Goal: Navigation & Orientation: Find specific page/section

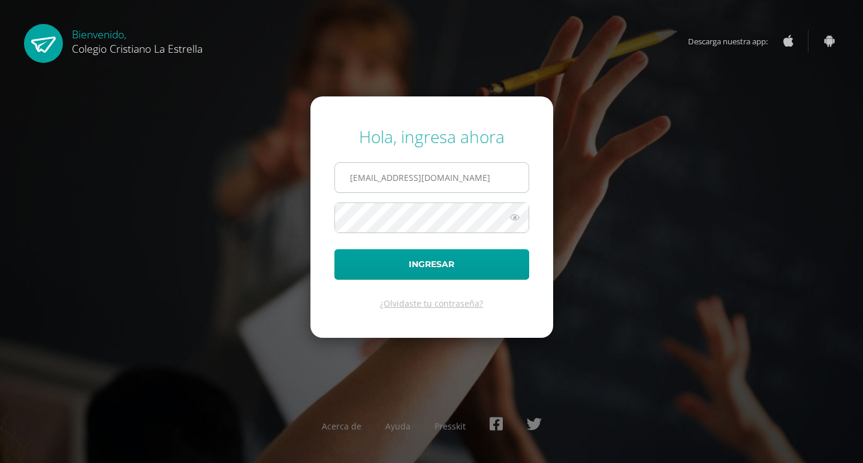
click at [370, 184] on input "2021090@laestrella.edu.gt" at bounding box center [432, 177] width 194 height 29
type input "2021164@laestrella.edu.gt"
click at [370, 248] on form "Hola, ingresa ahora 2021164@laestrella.edu.gt Ingresar ¿Olvidaste tu contraseña?" at bounding box center [431, 216] width 243 height 241
click at [331, 268] on form "Hola, ingresa ahora 2021164@laestrella.edu.gt Ingresar ¿Olvidaste tu contraseña?" at bounding box center [431, 216] width 243 height 241
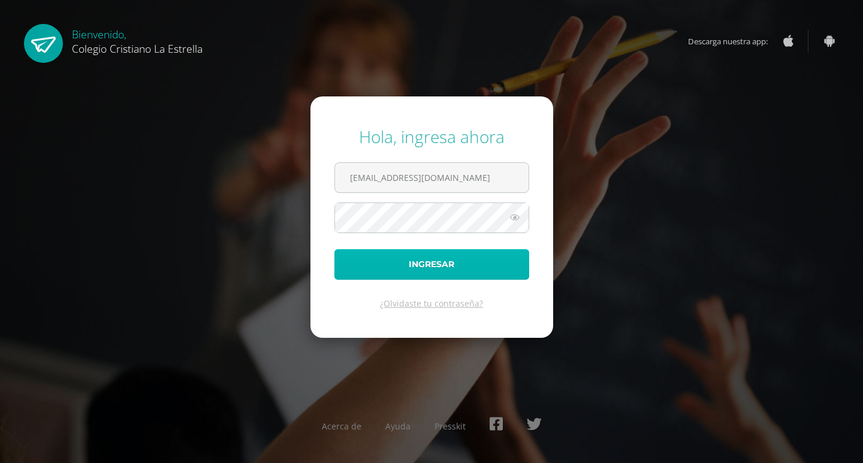
click at [359, 268] on button "Ingresar" at bounding box center [431, 264] width 195 height 31
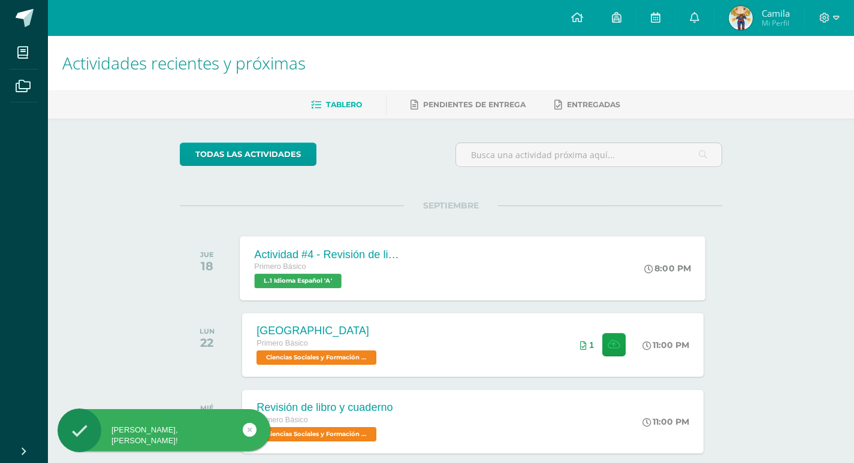
click at [358, 264] on div "Primero Básico" at bounding box center [327, 267] width 145 height 13
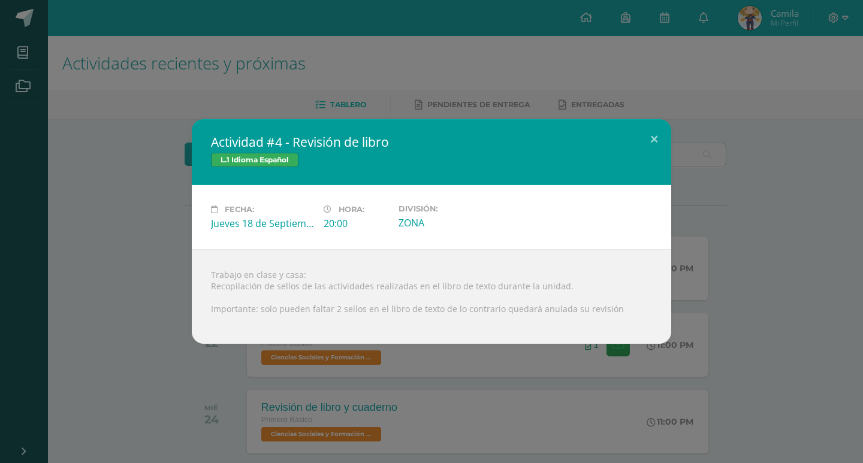
click at [850, 298] on div "Actividad #4 - Revisión de libro L.1 Idioma Español Fecha: [DATE] Hora: 20:00 D…" at bounding box center [431, 231] width 853 height 225
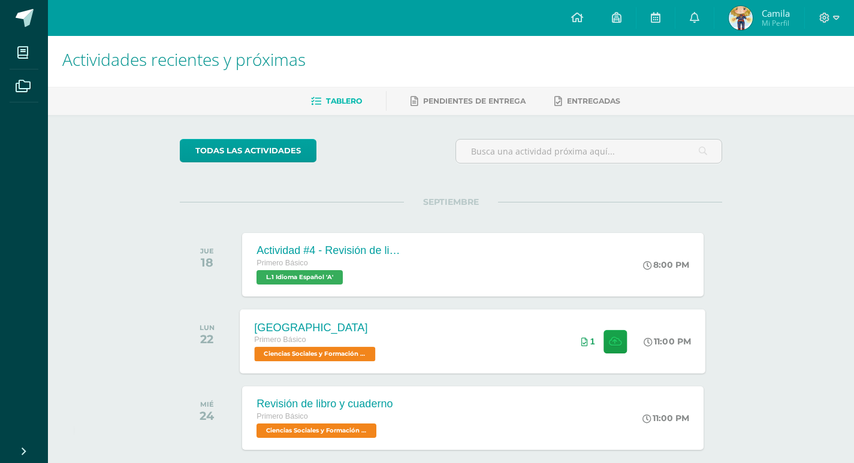
scroll to position [59, 0]
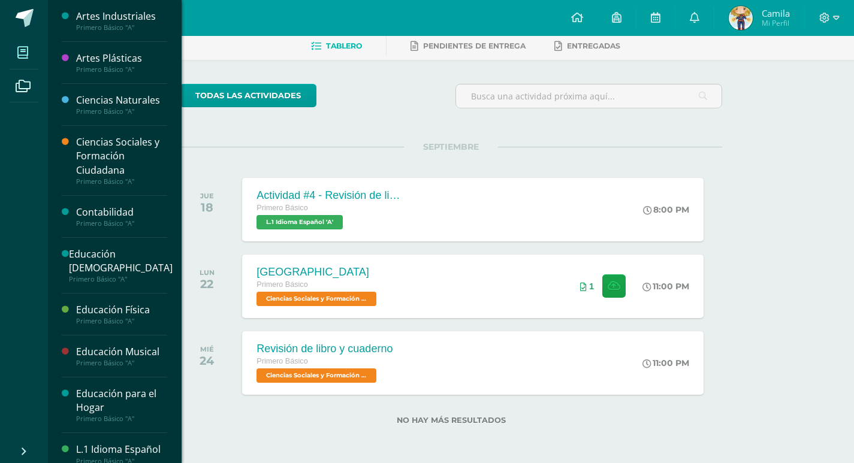
click at [16, 55] on span at bounding box center [23, 52] width 27 height 27
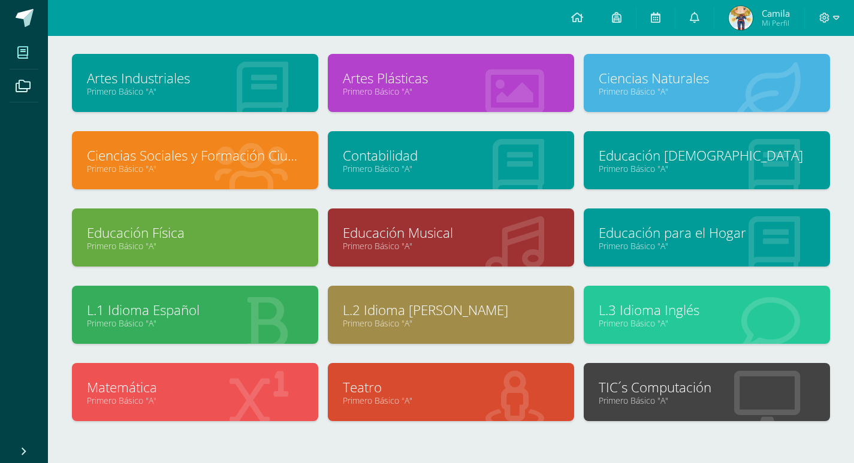
scroll to position [113, 0]
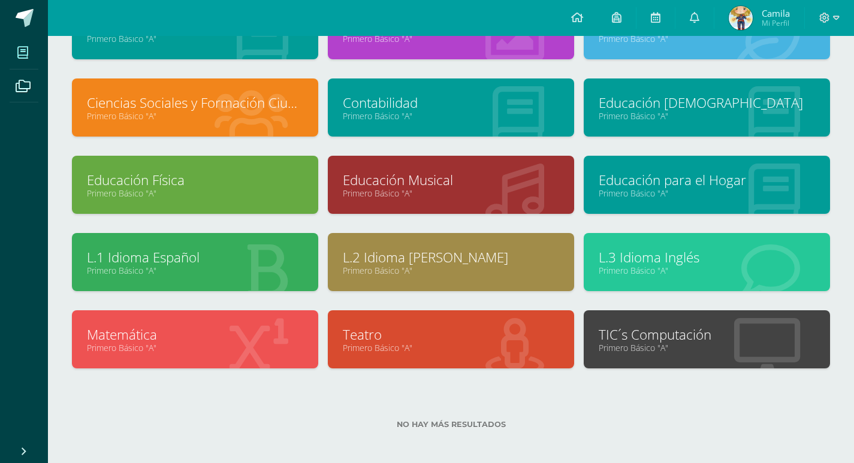
click at [640, 259] on link "L.3 Idioma Inglés" at bounding box center [707, 257] width 216 height 19
